Goal: Check status: Check status

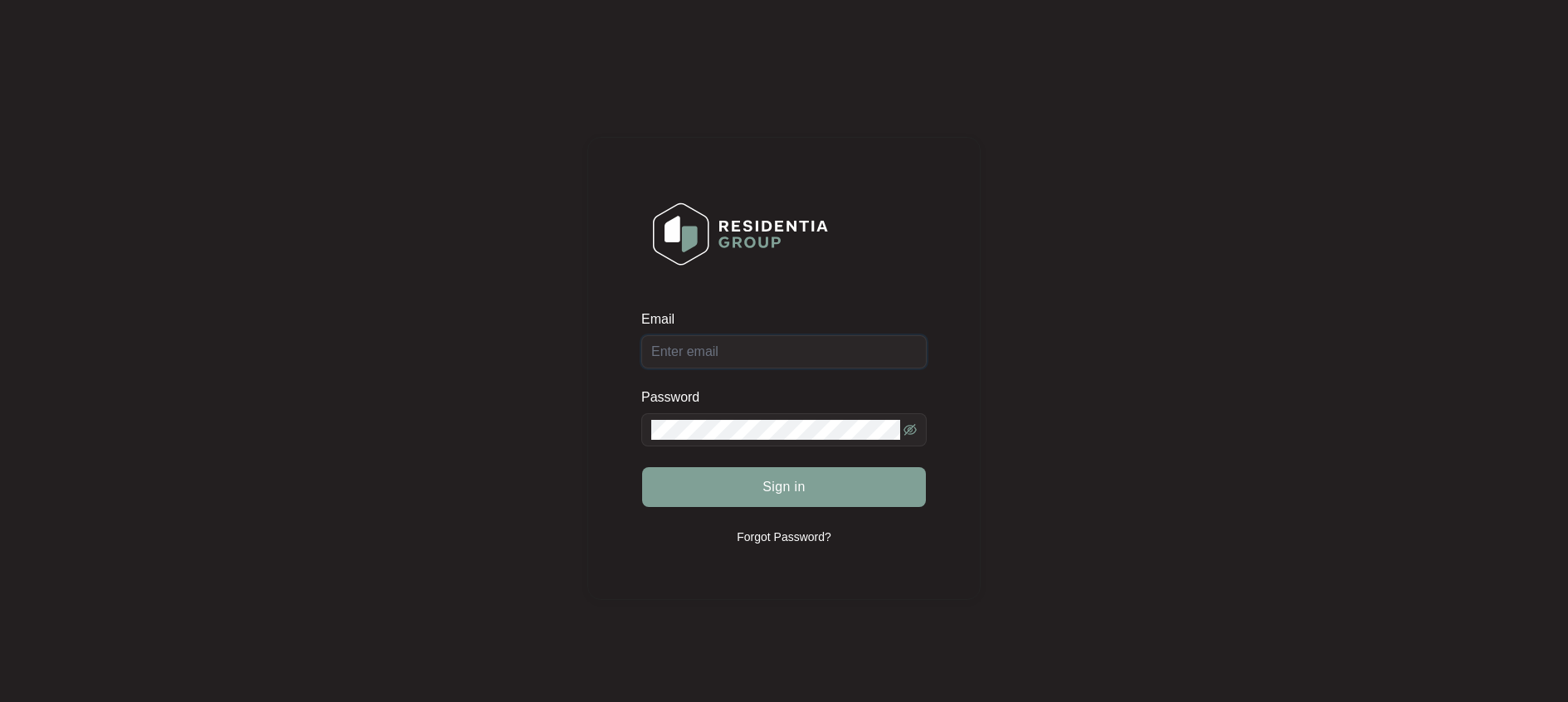
type input "[EMAIL_ADDRESS][DOMAIN_NAME]"
click at [789, 483] on div "Sign in" at bounding box center [784, 487] width 286 height 42
click at [775, 476] on button "Sign in" at bounding box center [784, 487] width 284 height 40
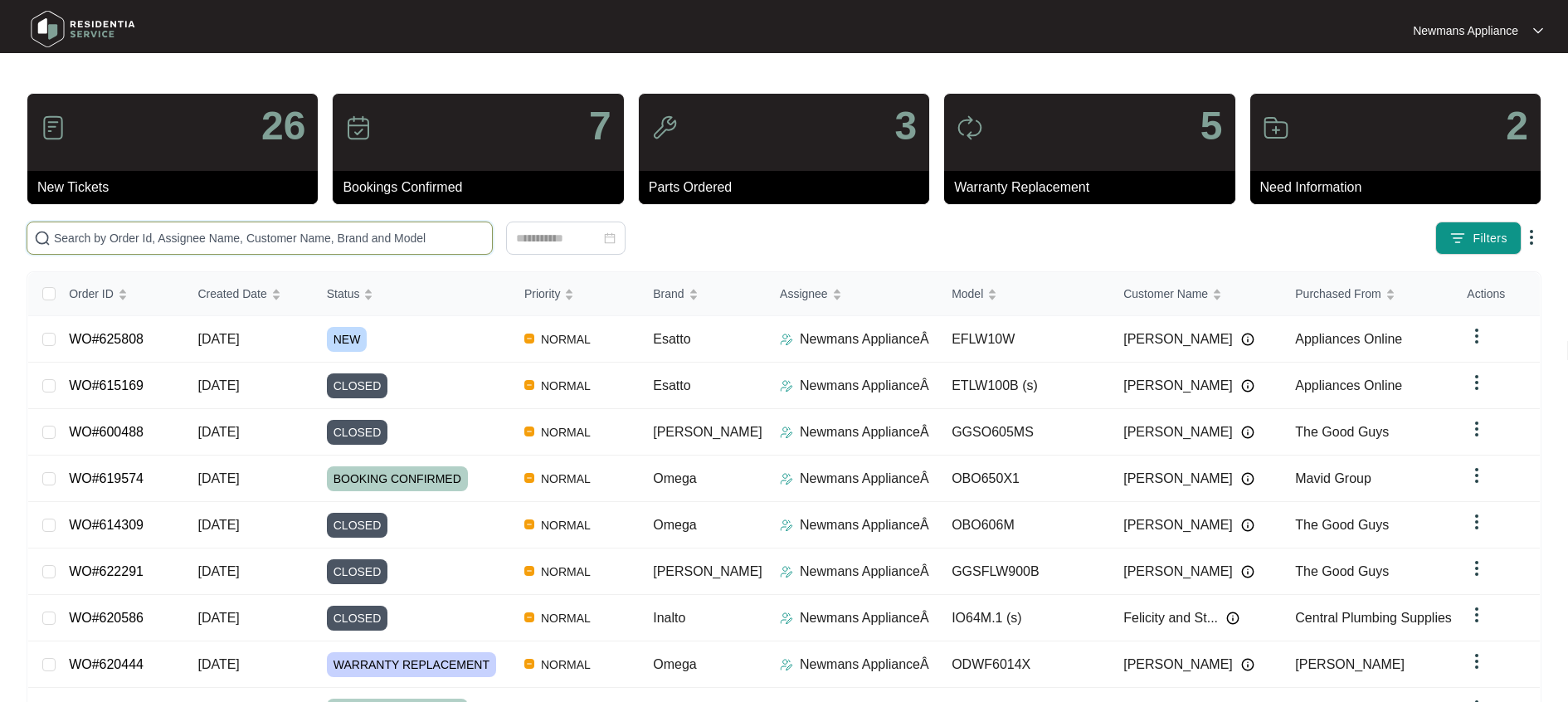
click at [170, 235] on input "text" at bounding box center [270, 239] width 431 height 18
paste input "625808"
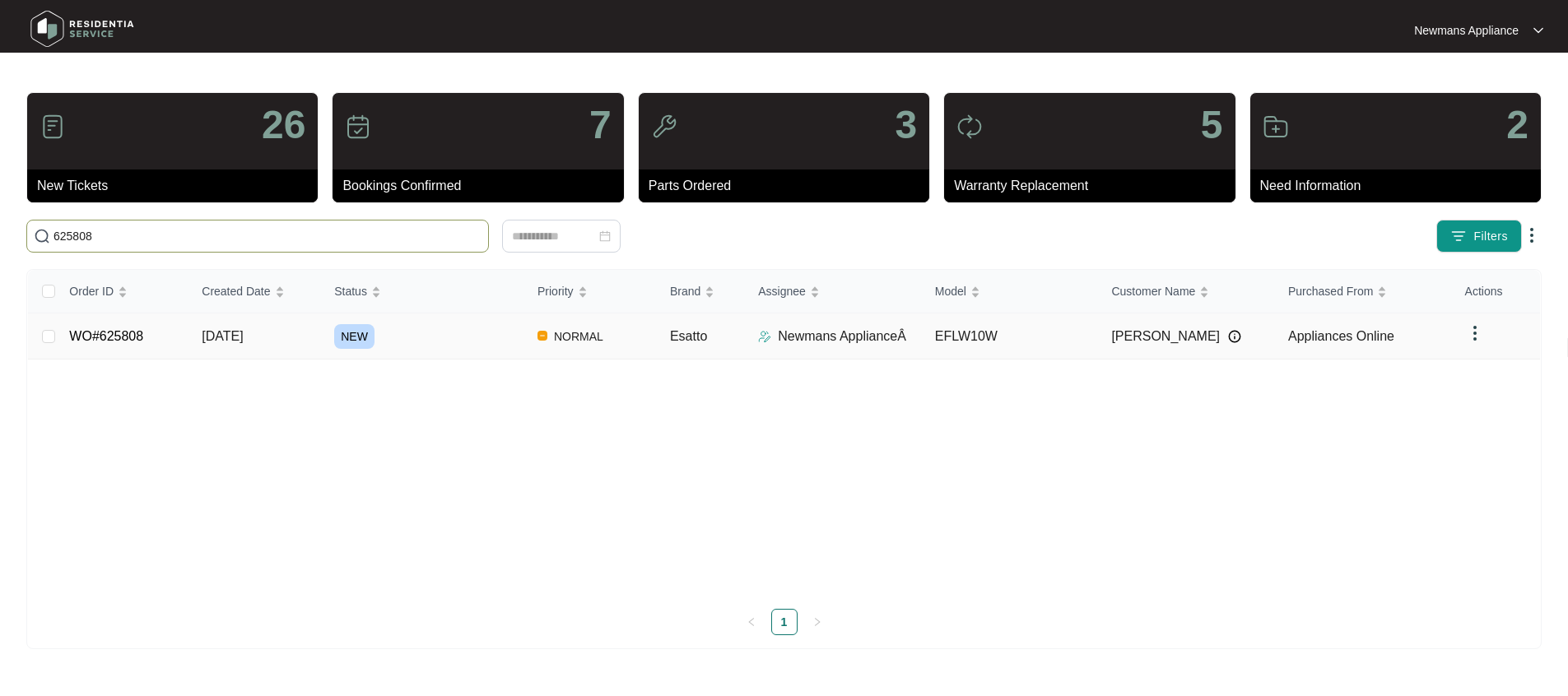
type input "625808"
click at [243, 329] on span "[DATE]" at bounding box center [222, 336] width 41 height 14
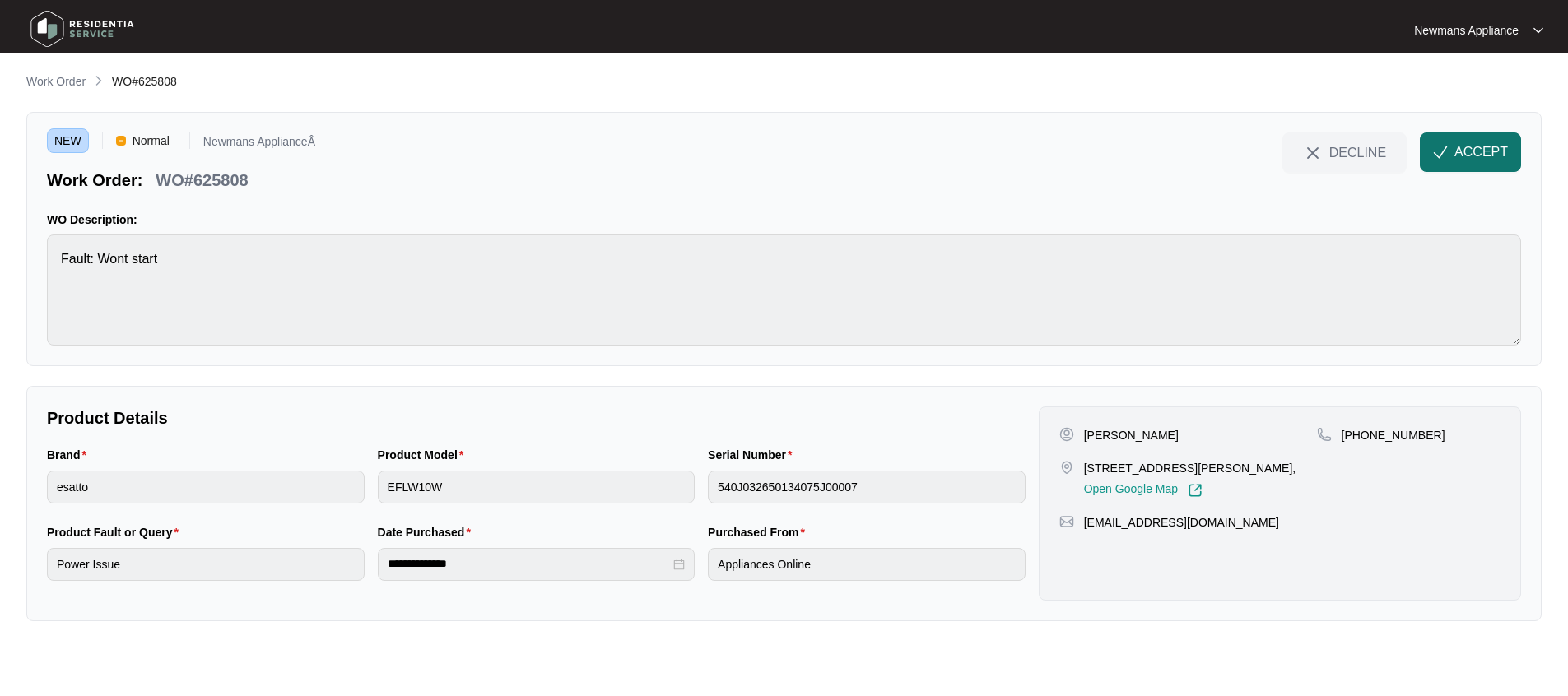
click at [1447, 165] on button "ACCEPT" at bounding box center [1470, 152] width 102 height 40
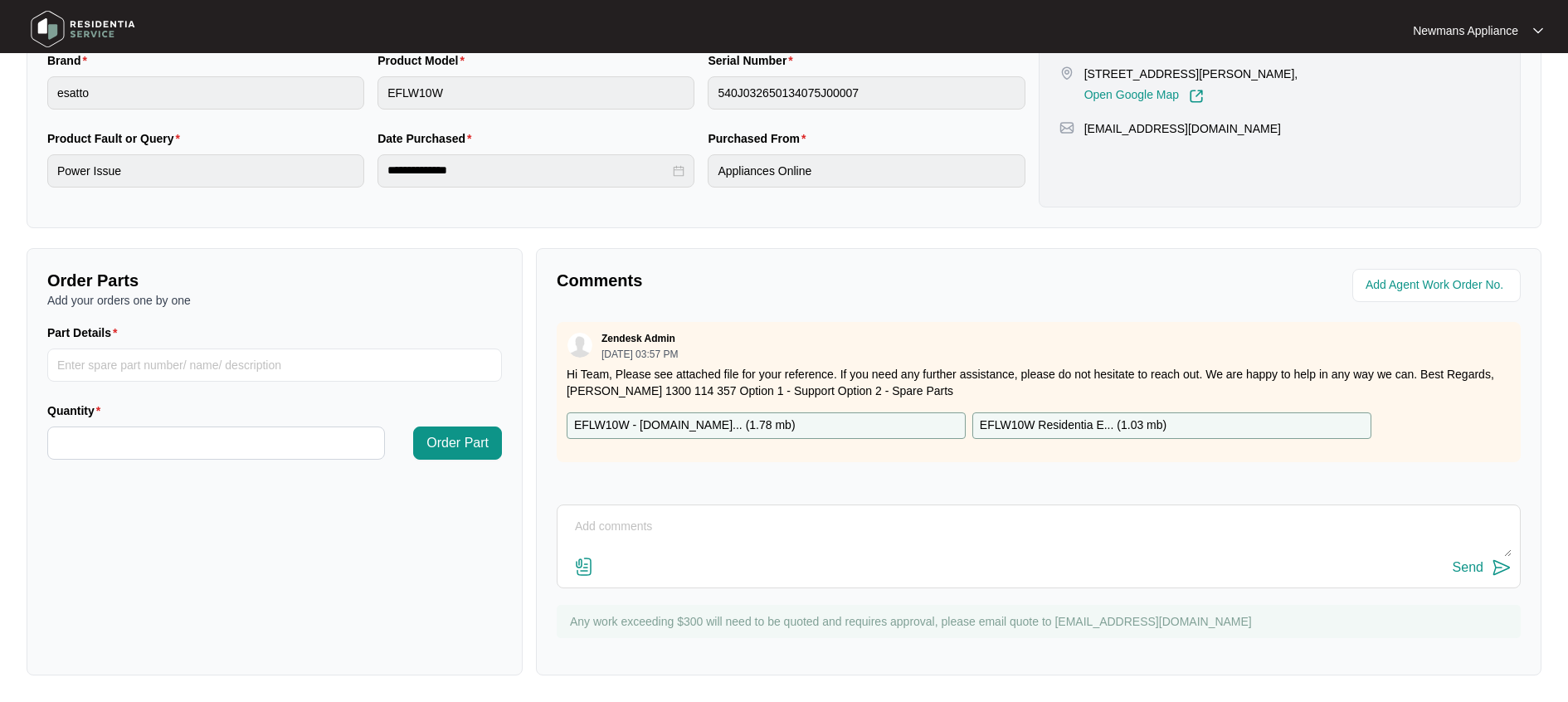
scroll to position [233, 0]
